Goal: Find specific page/section: Find specific page/section

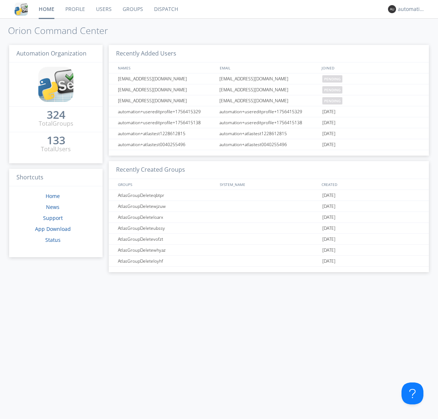
click at [165, 9] on link "Dispatch" at bounding box center [166, 9] width 35 height 18
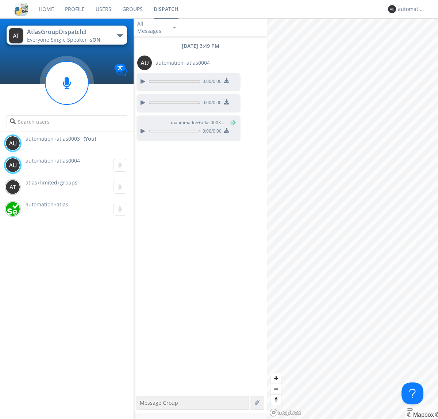
click at [120, 35] on div "button" at bounding box center [120, 35] width 6 height 3
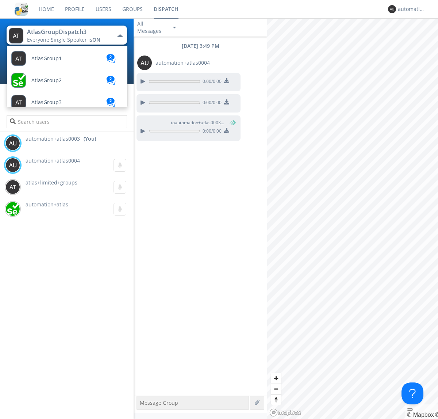
click at [55, 341] on span "AtlasGroupDispatch" at bounding box center [55, 343] width 49 height 5
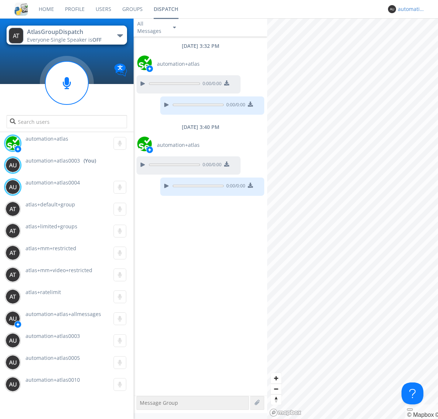
click at [410, 9] on div "automation+atlas0003" at bounding box center [411, 8] width 27 height 7
